Goal: Obtain resource: Download file/media

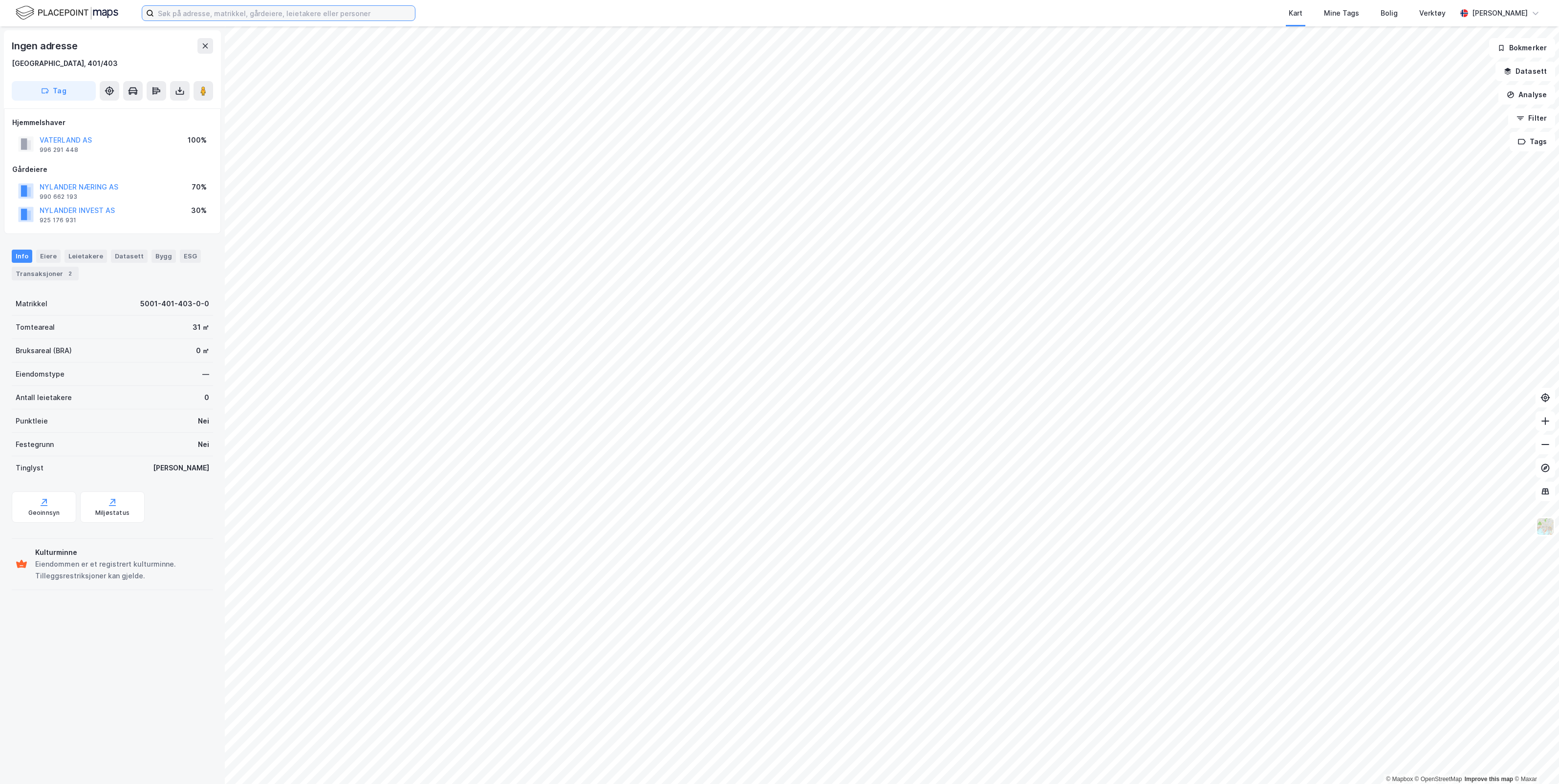
click at [199, 16] on input at bounding box center [284, 13] width 261 height 14
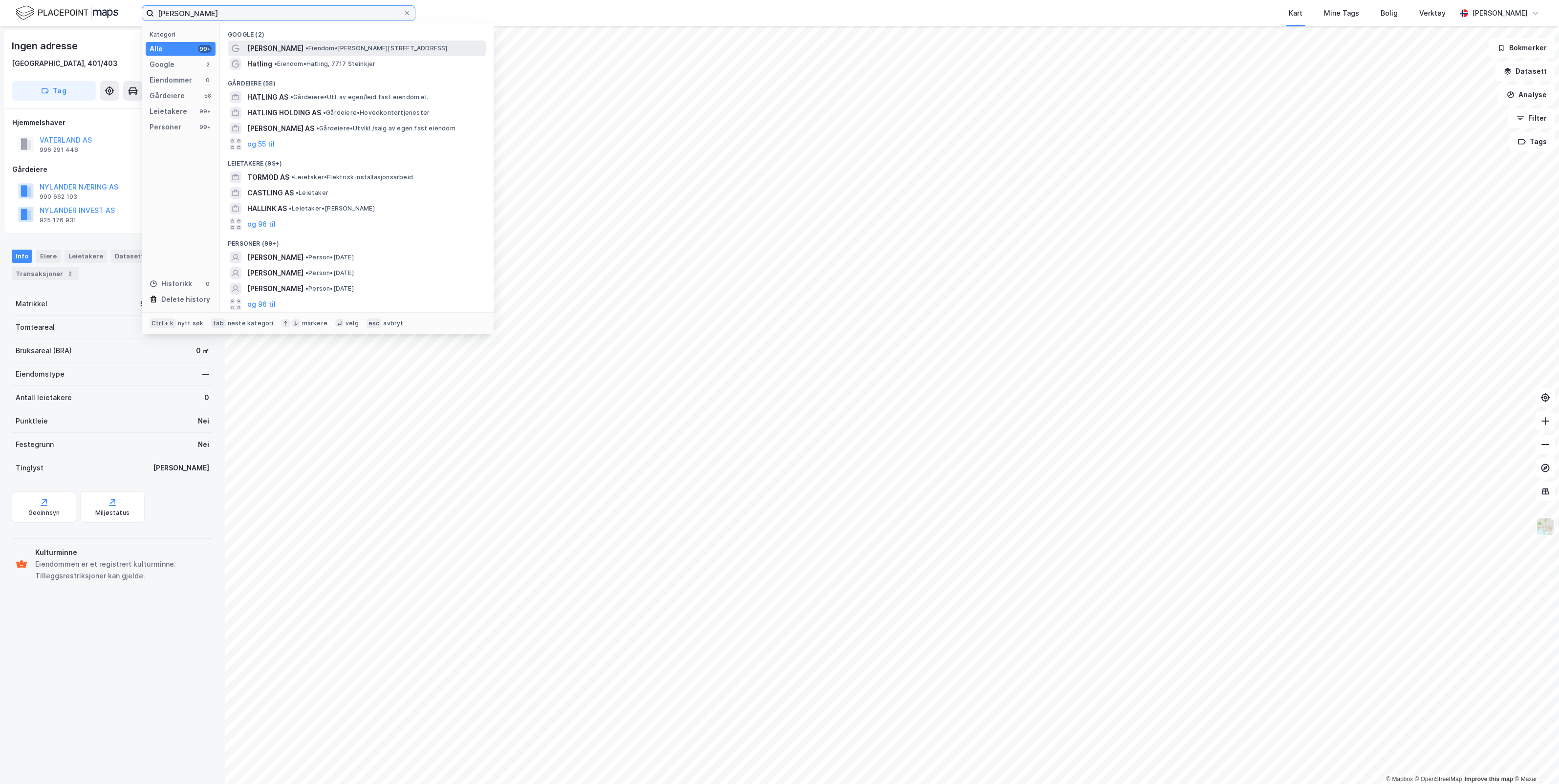
type input "[PERSON_NAME]"
click at [280, 46] on span "[PERSON_NAME]" at bounding box center [275, 48] width 56 height 12
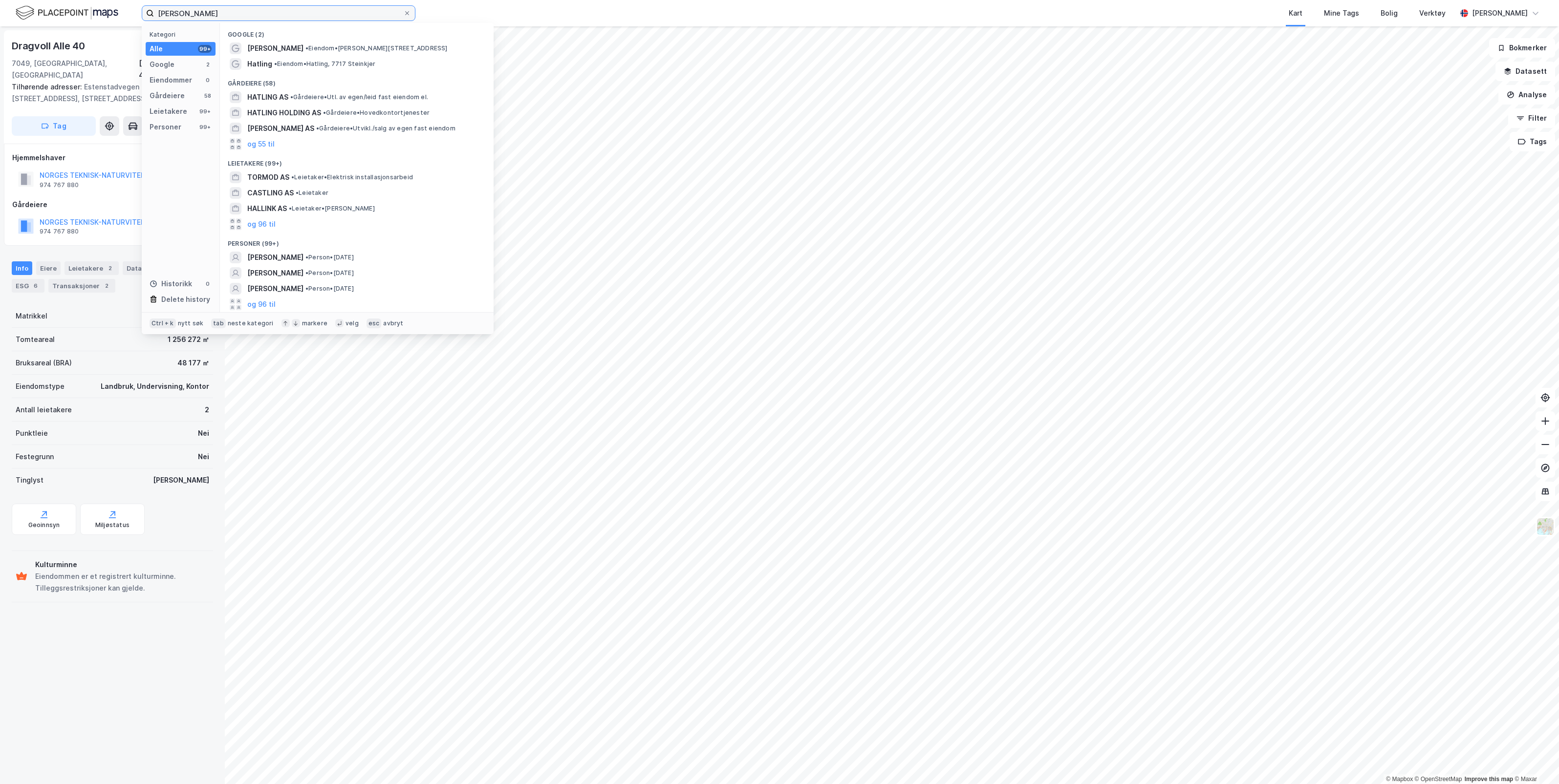
click at [230, 7] on input "[PERSON_NAME]" at bounding box center [279, 13] width 249 height 14
click at [287, 256] on span "[PERSON_NAME]" at bounding box center [275, 258] width 56 height 12
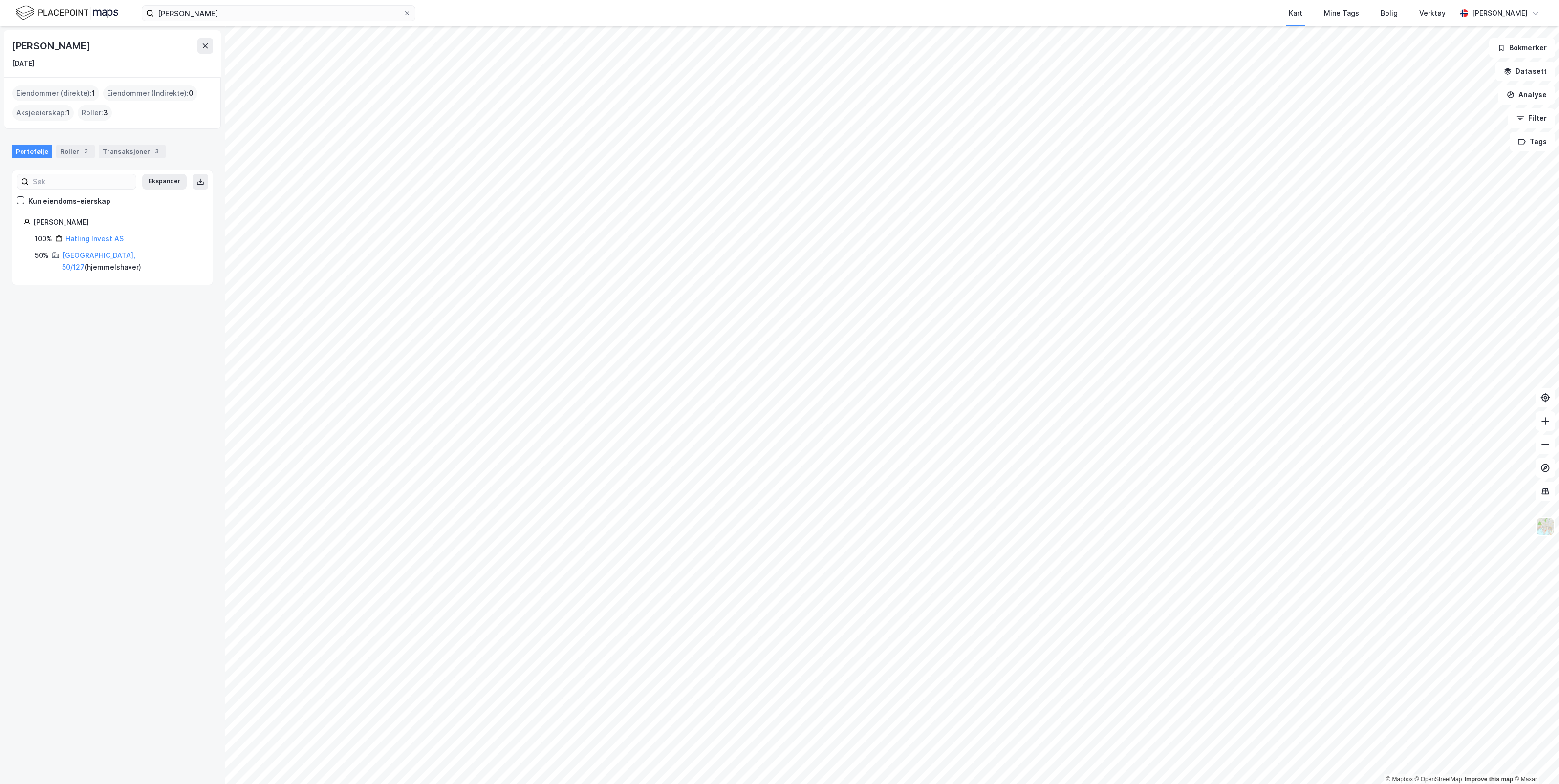
click at [53, 92] on div "Eiendommer (direkte) : 1" at bounding box center [55, 94] width 87 height 16
click at [48, 91] on div "Eiendommer (direkte) : 1" at bounding box center [55, 94] width 87 height 16
click at [71, 317] on div "[PERSON_NAME] [DATE] Eiendommer (direkte) : 1 Eiendommer (Indirekte) : 0 Aksjee…" at bounding box center [112, 405] width 225 height 758
click at [96, 255] on link "[GEOGRAPHIC_DATA], 50/127" at bounding box center [99, 261] width 73 height 20
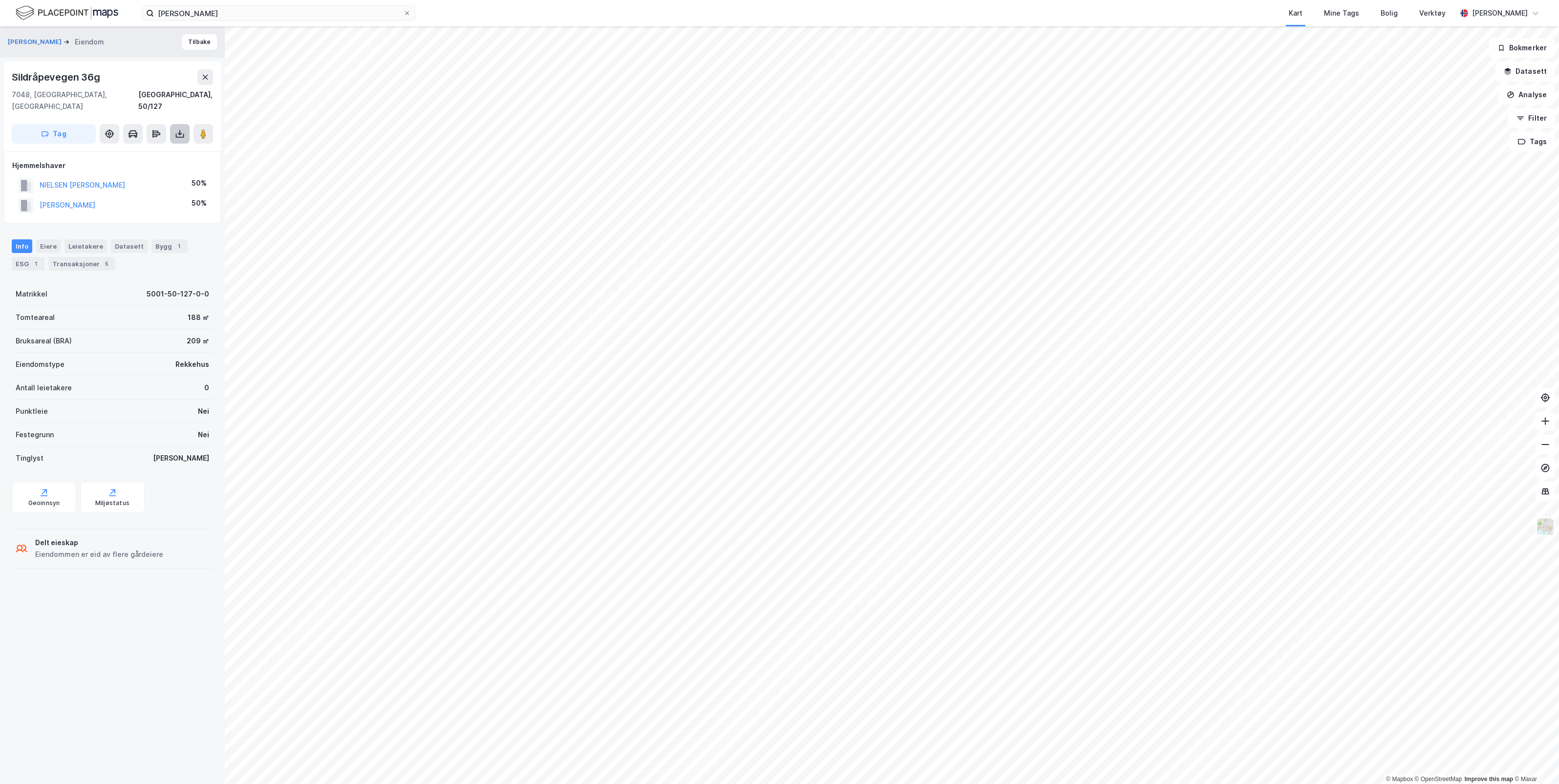
click at [177, 129] on icon at bounding box center [180, 134] width 10 height 10
click at [157, 150] on div "Last ned grunnbok" at bounding box center [131, 153] width 57 height 8
drag, startPoint x: 13, startPoint y: 74, endPoint x: 99, endPoint y: 76, distance: 86.0
click at [99, 76] on div "Sildråpevegen 36g" at bounding box center [57, 77] width 91 height 16
drag, startPoint x: 99, startPoint y: 76, endPoint x: 61, endPoint y: 76, distance: 38.0
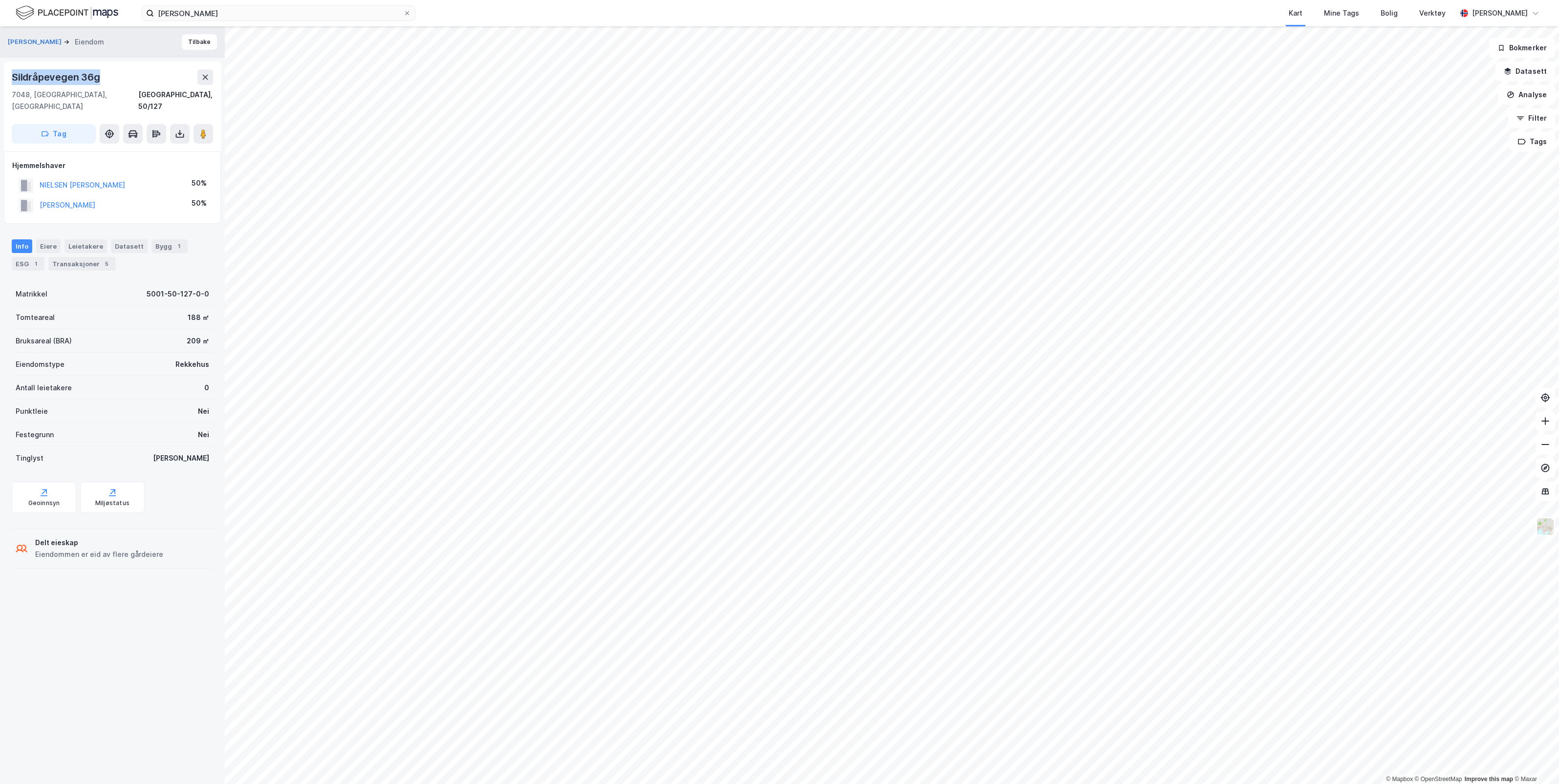
copy div "Sildråpevegen 36g"
